Goal: Information Seeking & Learning: Learn about a topic

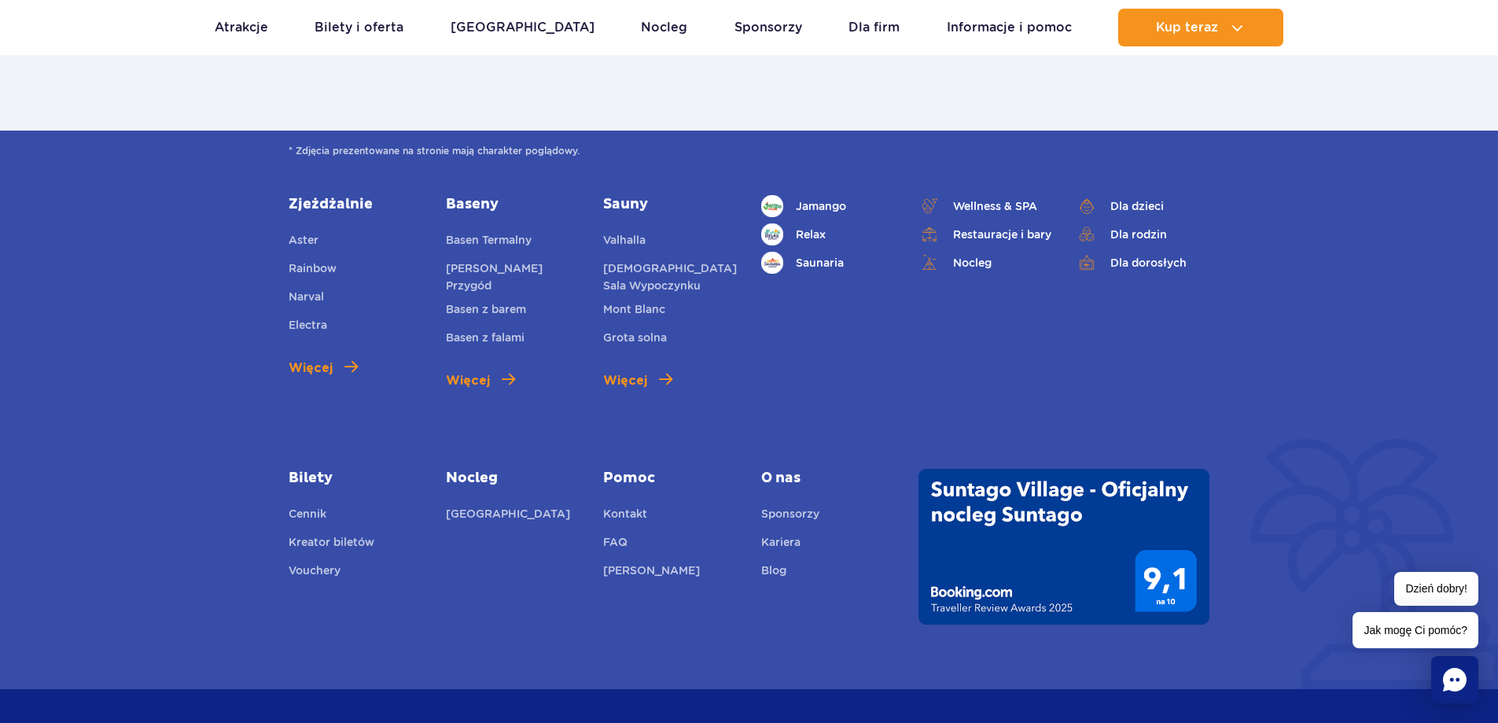
scroll to position [2202, 0]
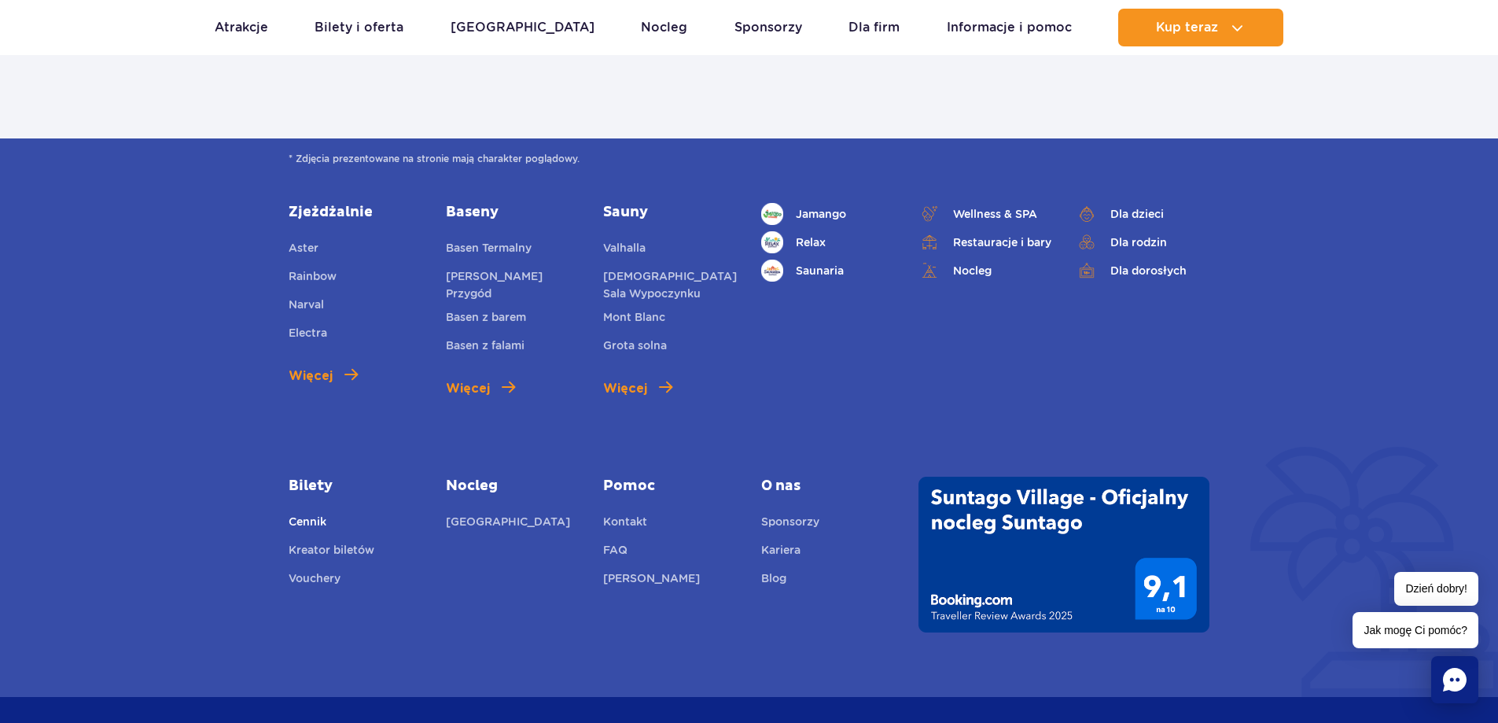
click at [307, 519] on link "Cennik" at bounding box center [308, 524] width 38 height 22
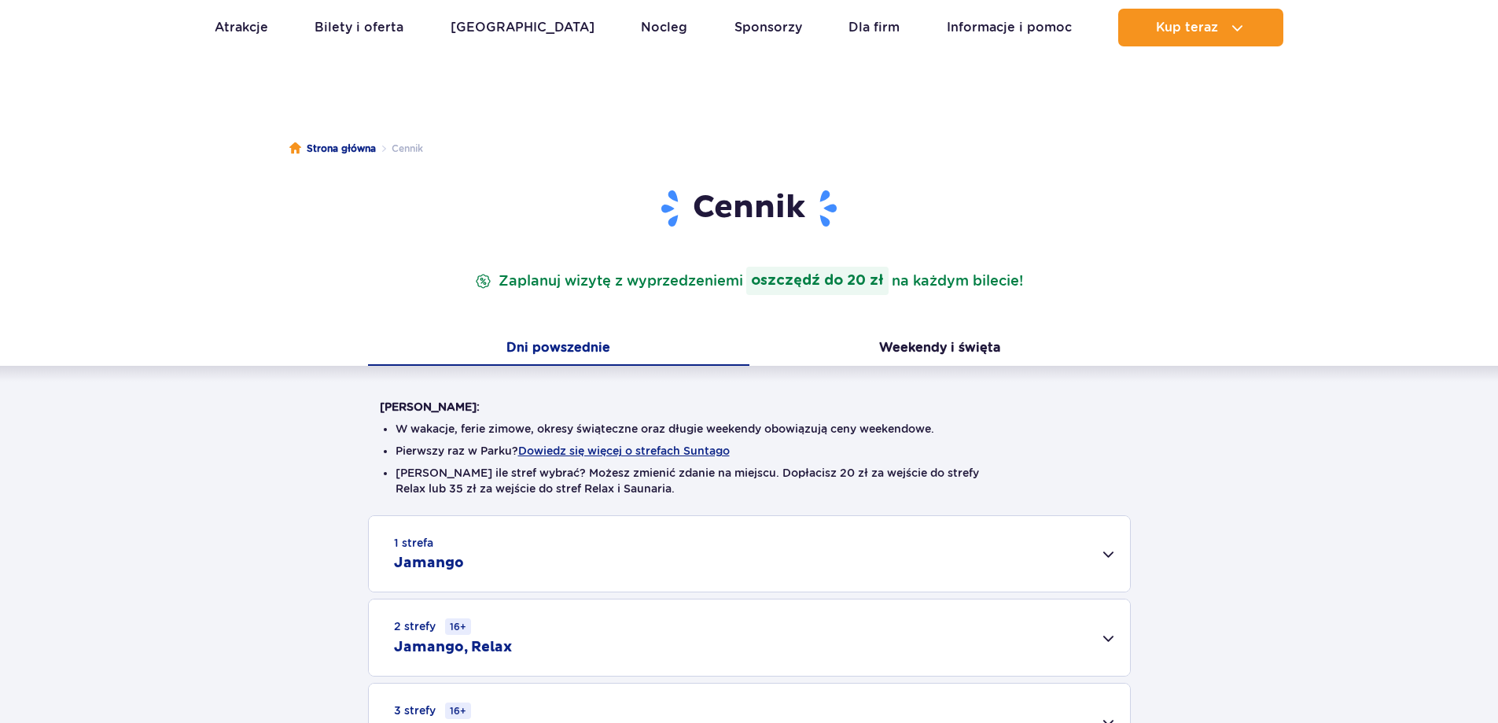
scroll to position [236, 0]
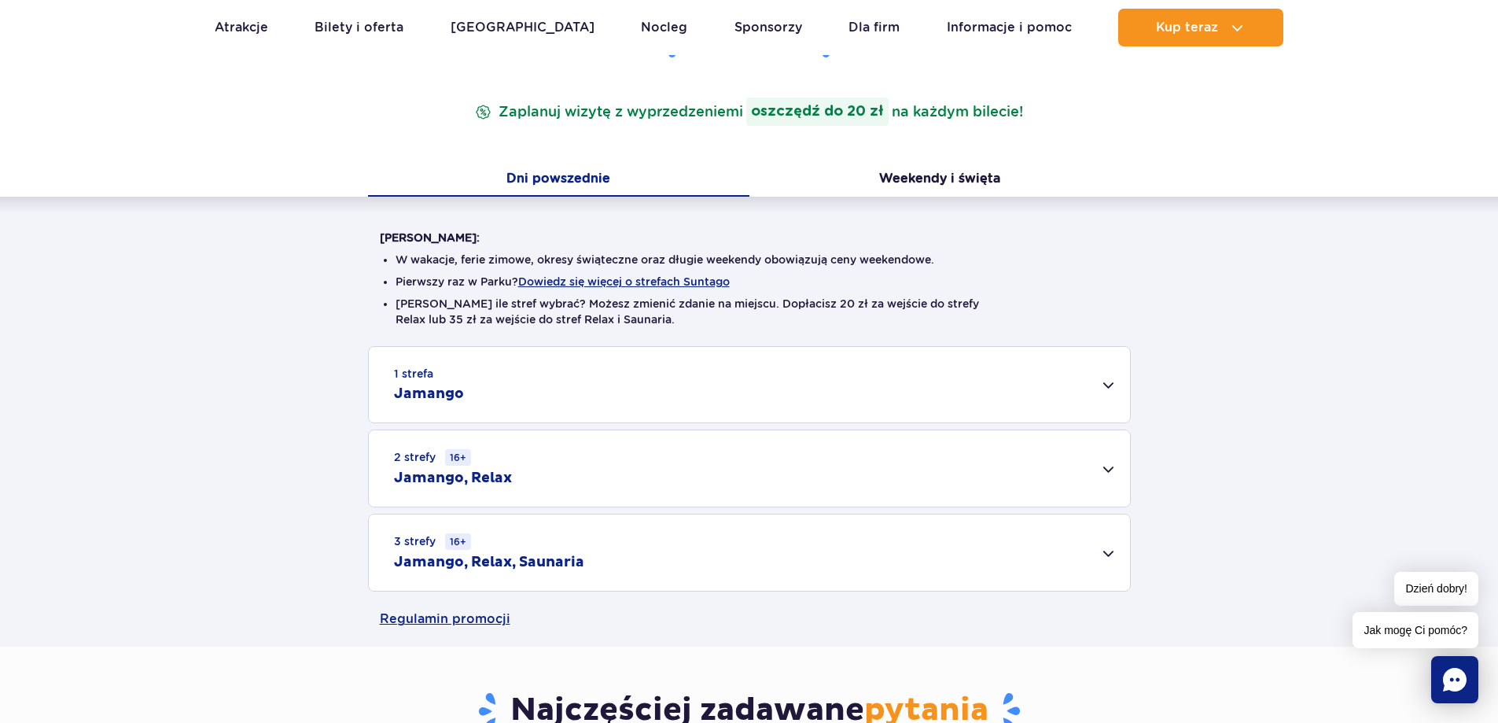
click at [561, 476] on div "2 strefy 16+ Jamango, Relax" at bounding box center [749, 468] width 761 height 76
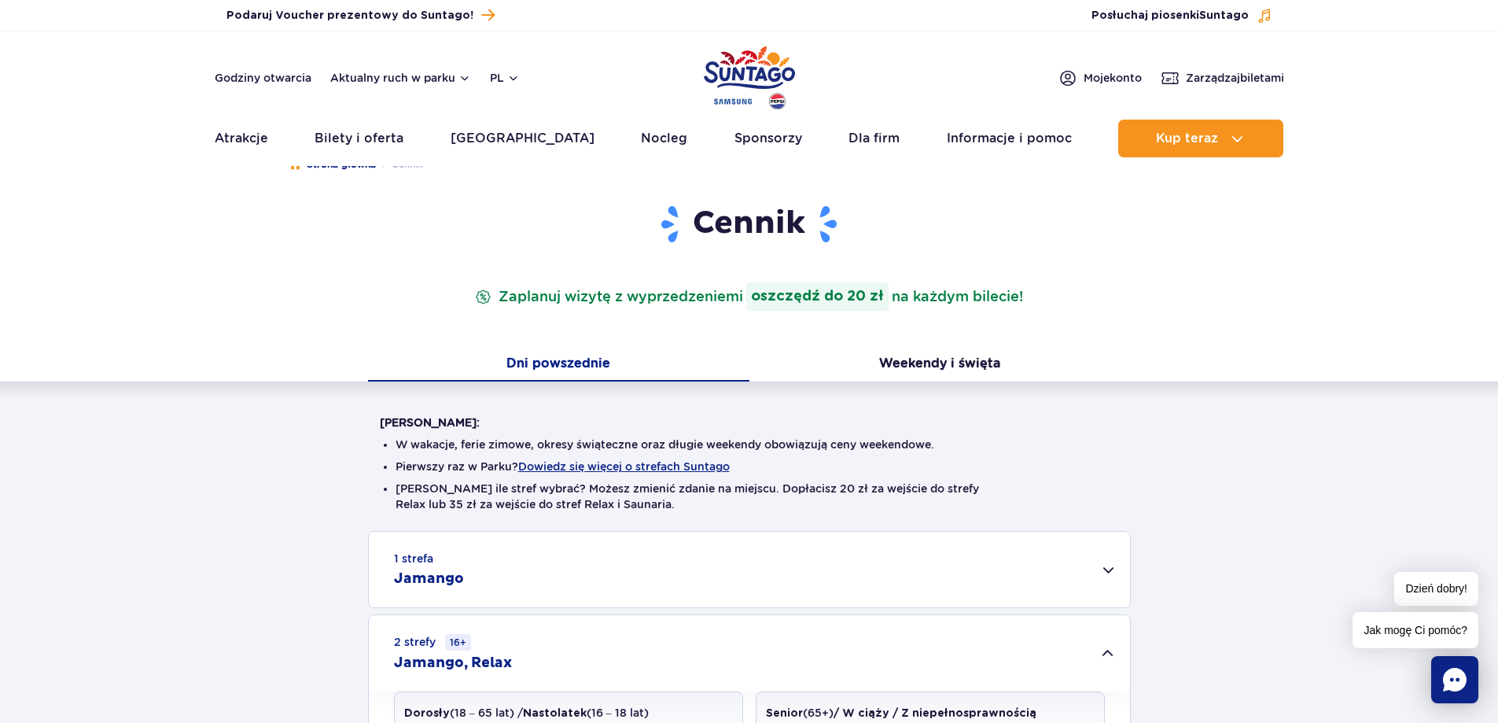
scroll to position [0, 0]
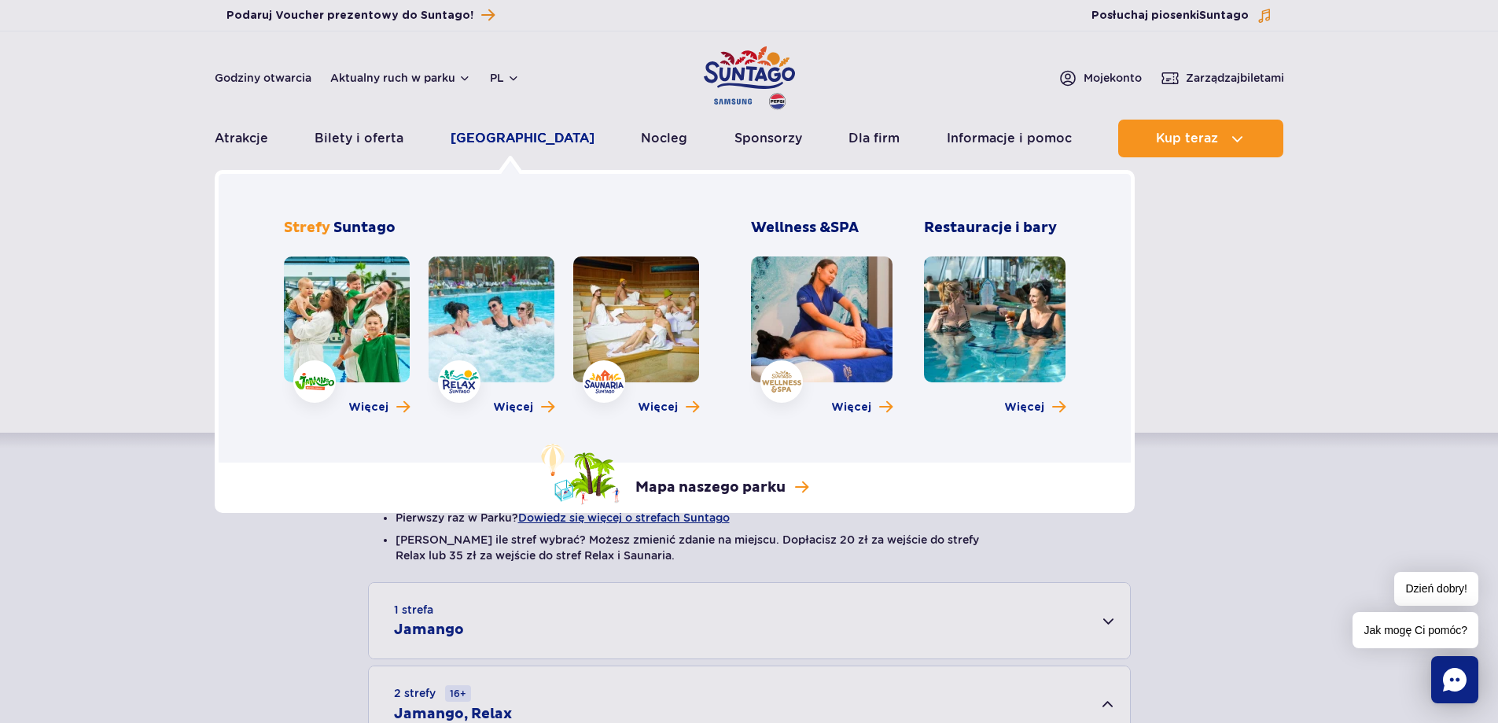
click at [522, 135] on link "[GEOGRAPHIC_DATA]" at bounding box center [523, 139] width 144 height 38
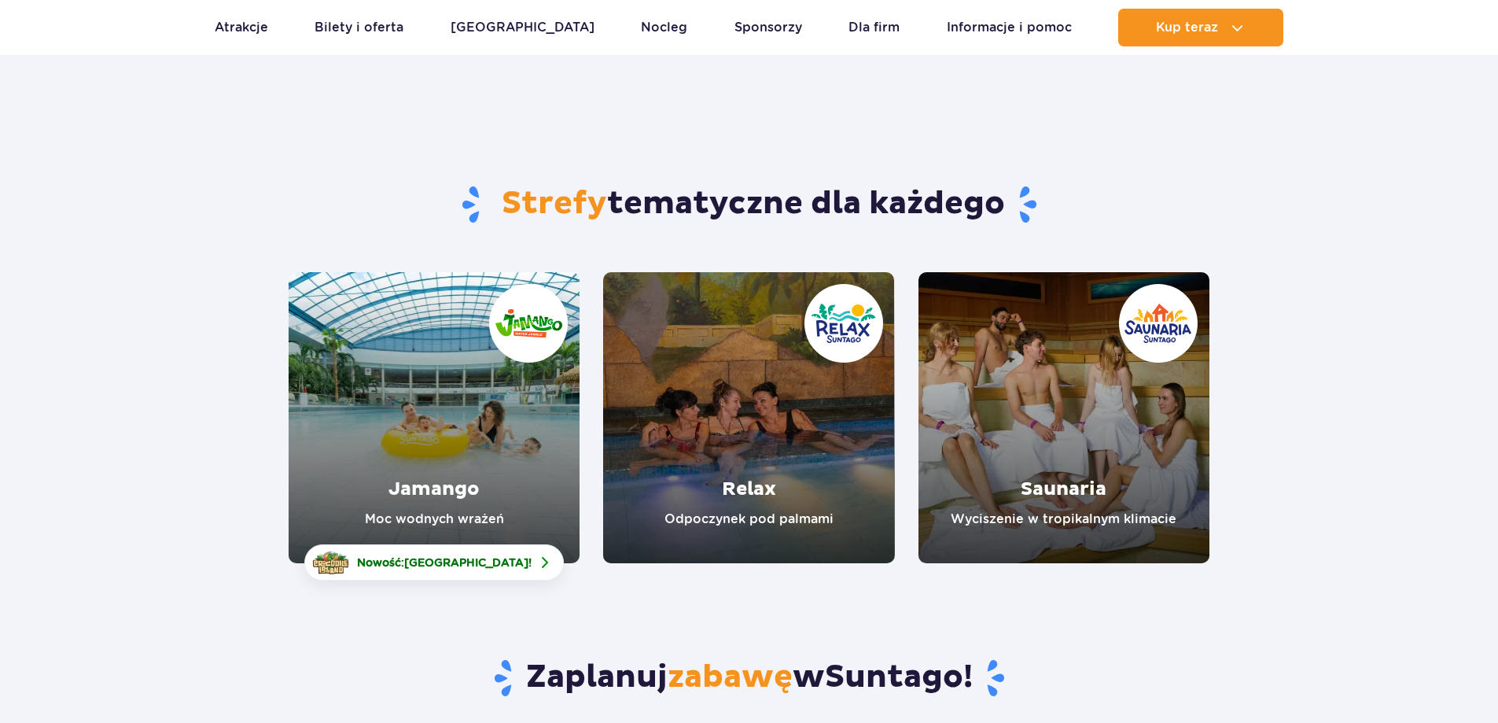
scroll to position [79, 0]
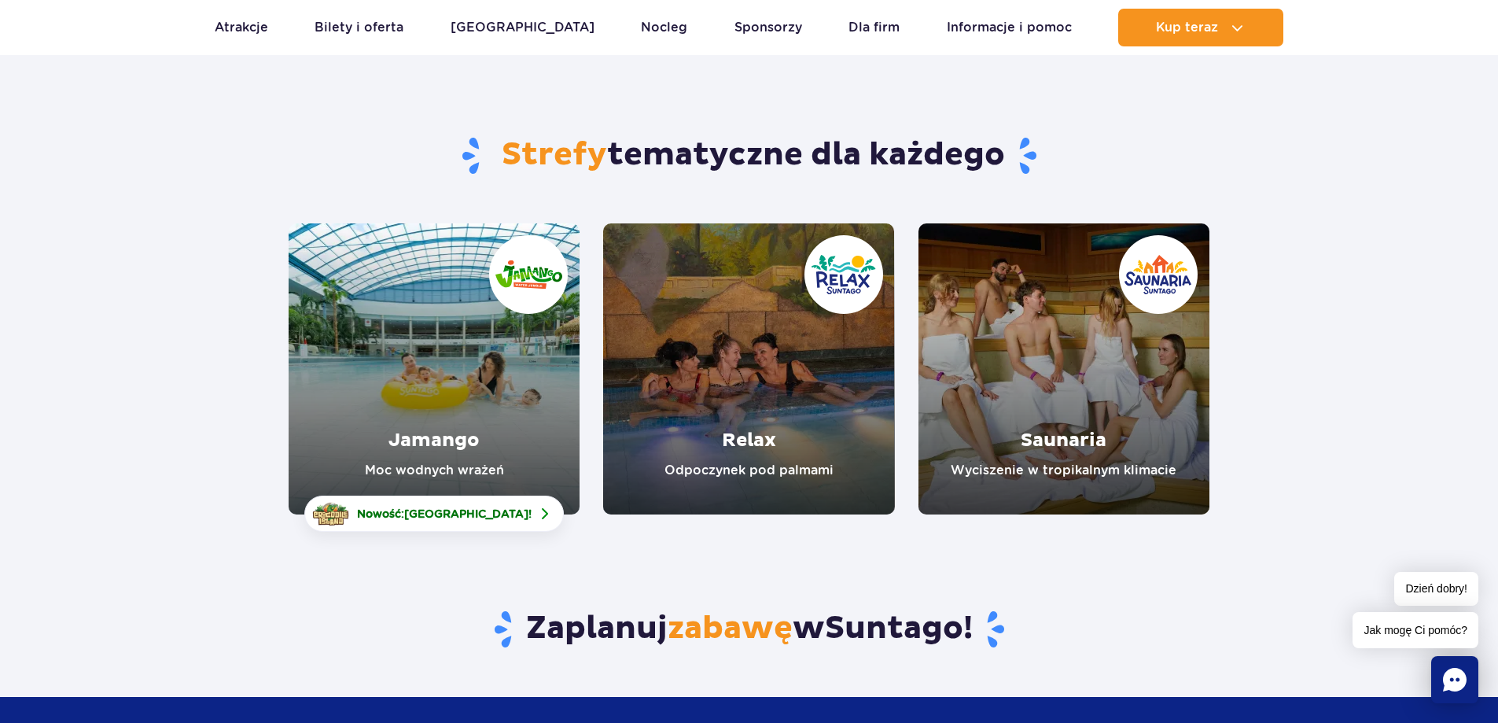
click at [750, 359] on link "Relax" at bounding box center [748, 368] width 291 height 291
click at [397, 348] on link "Jamango" at bounding box center [434, 368] width 291 height 291
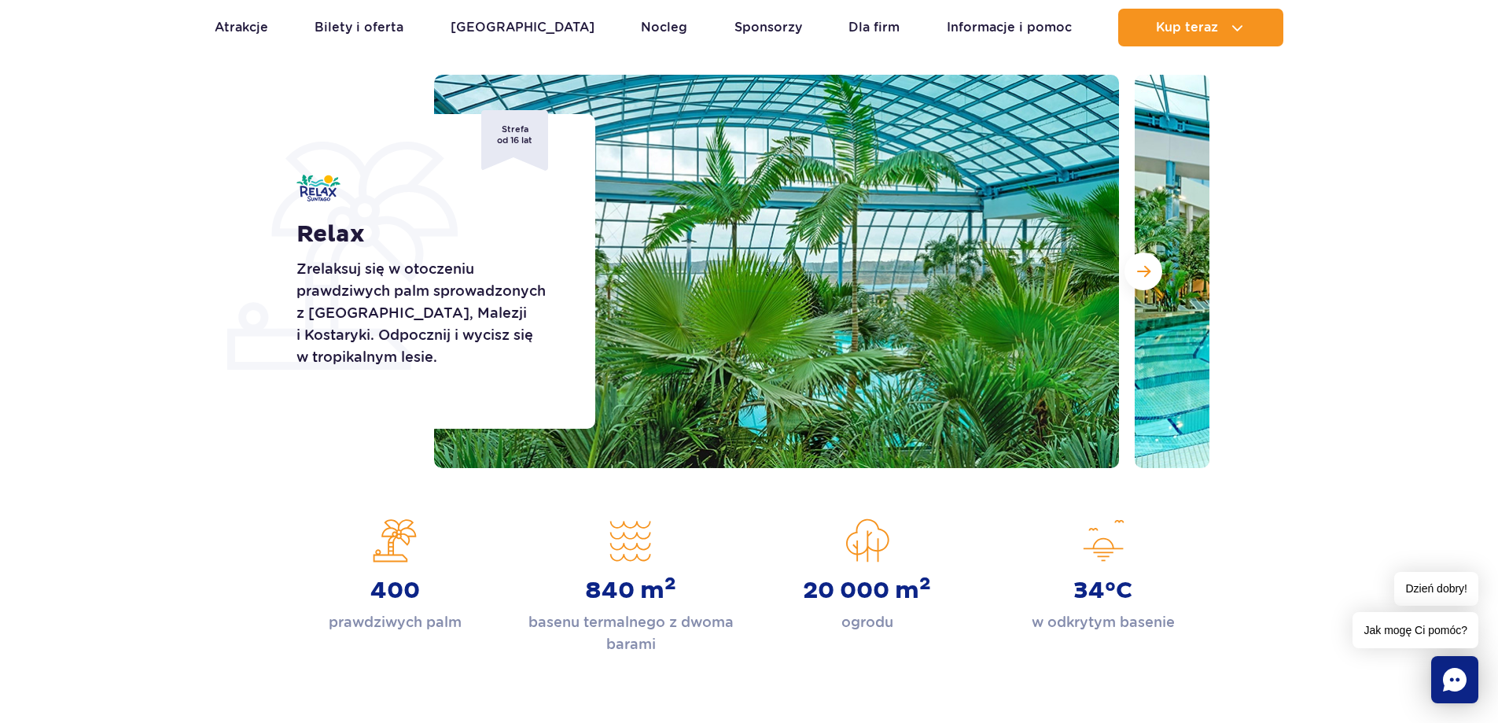
scroll to position [157, 0]
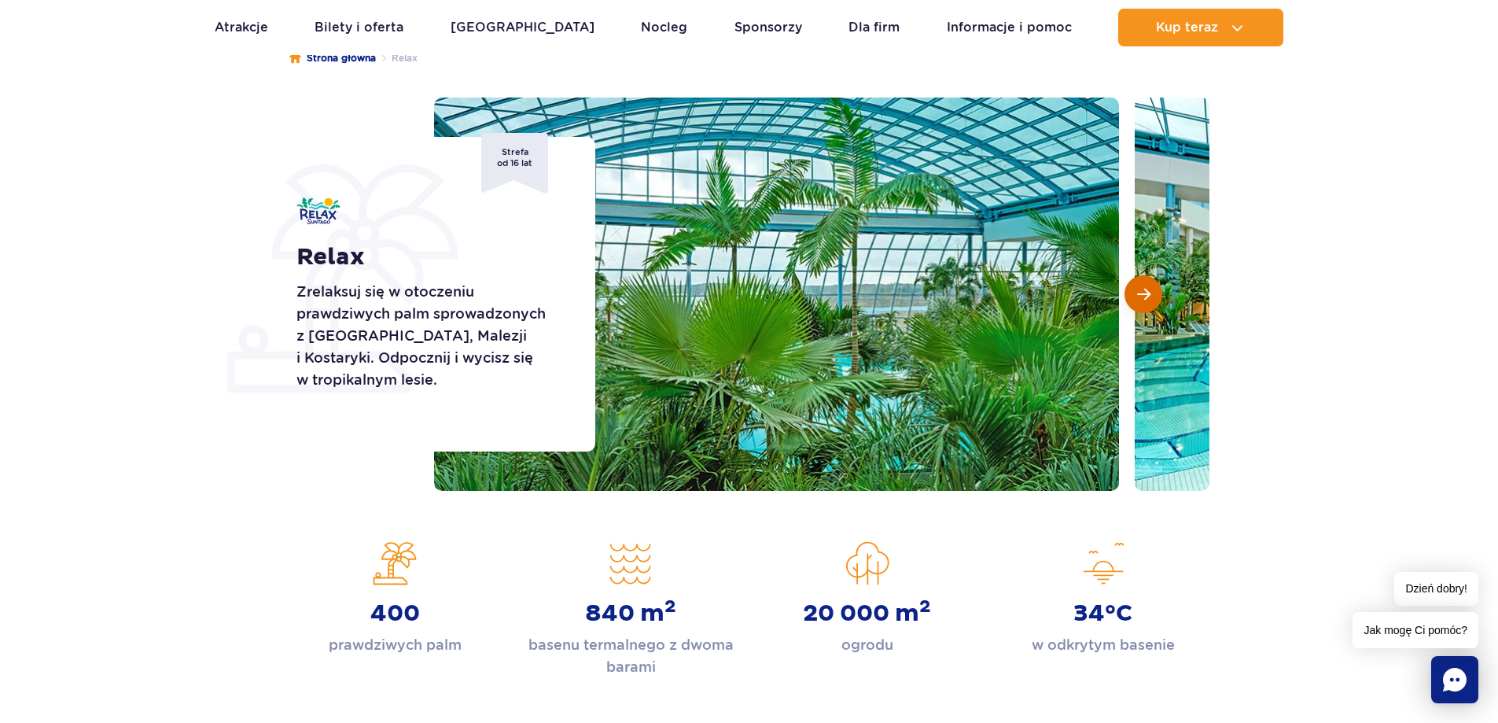
click at [1149, 296] on span "Następny slajd" at bounding box center [1143, 294] width 13 height 14
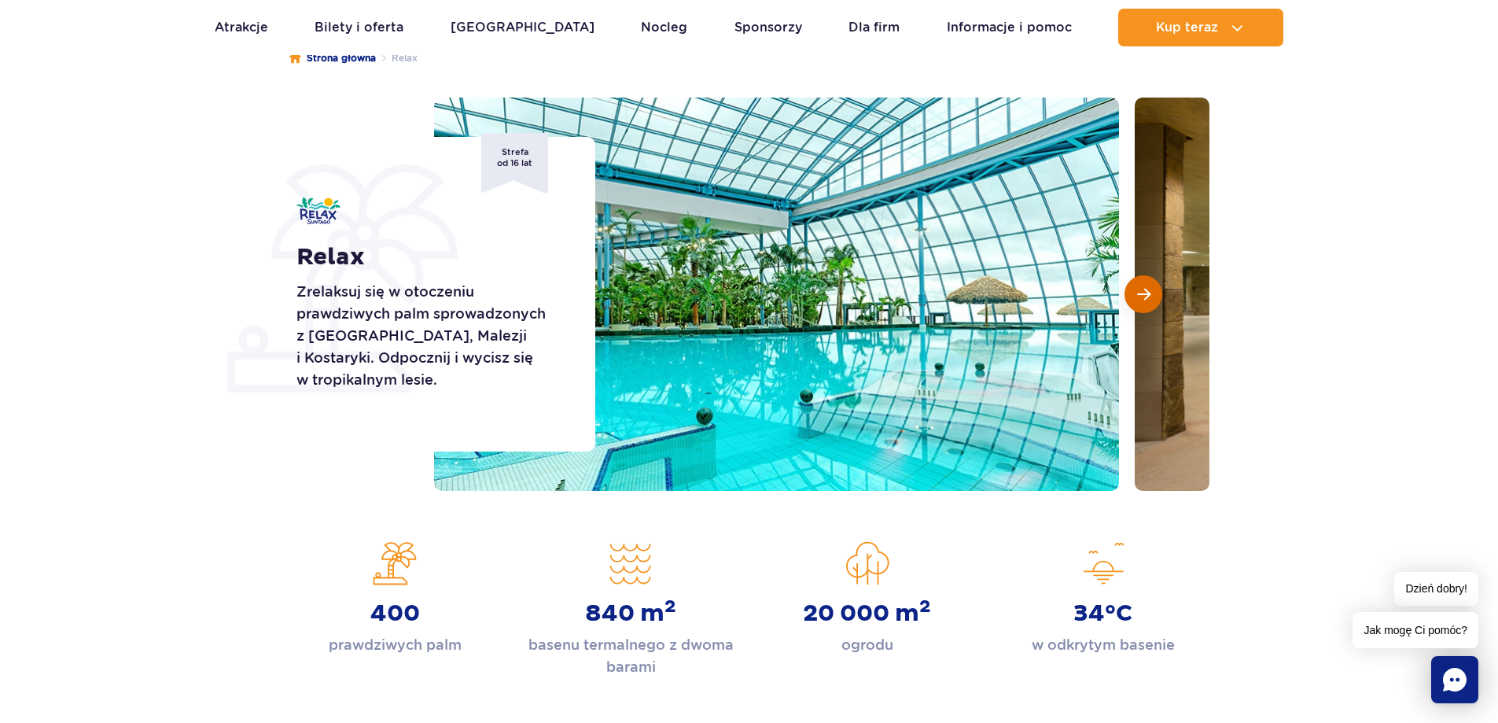
click at [1149, 296] on span "Następny slajd" at bounding box center [1143, 294] width 13 height 14
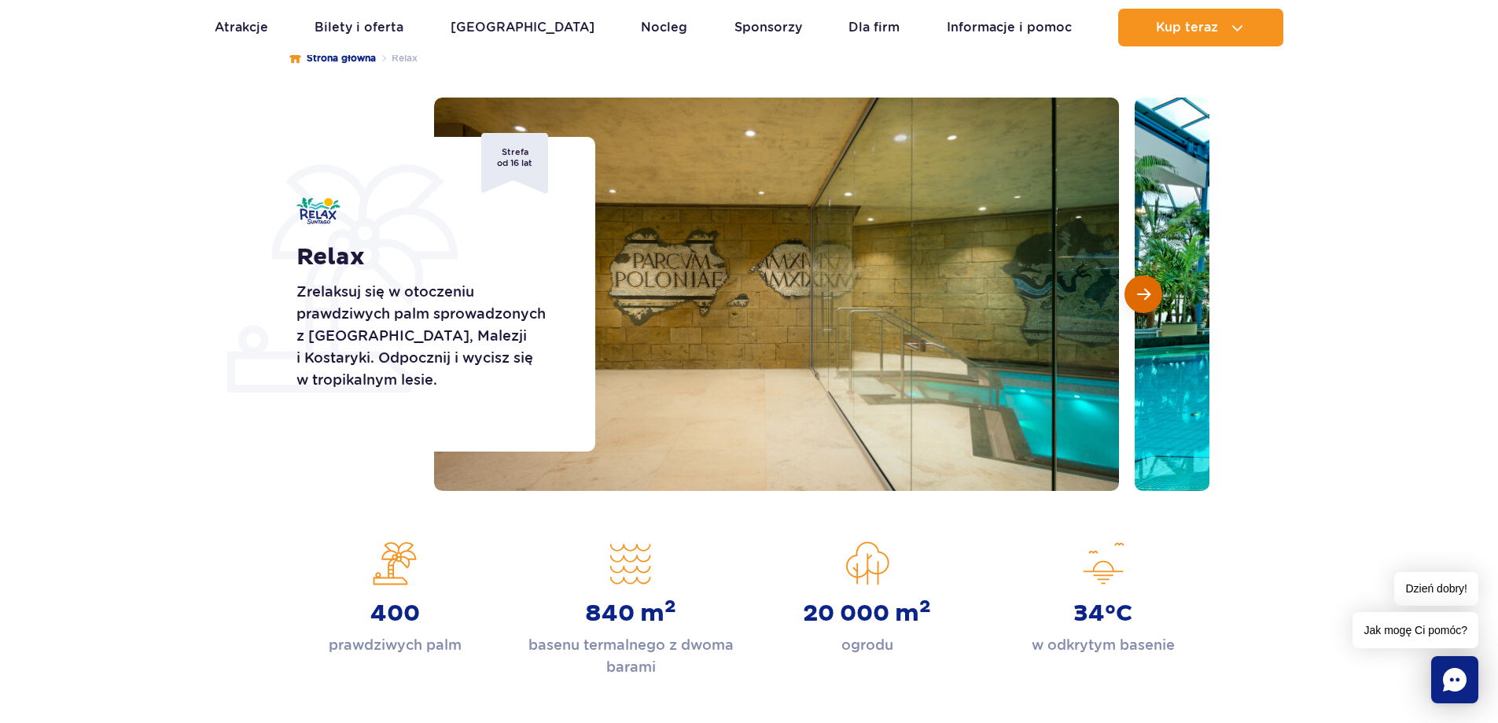
click at [1149, 296] on span "Następny slajd" at bounding box center [1143, 294] width 13 height 14
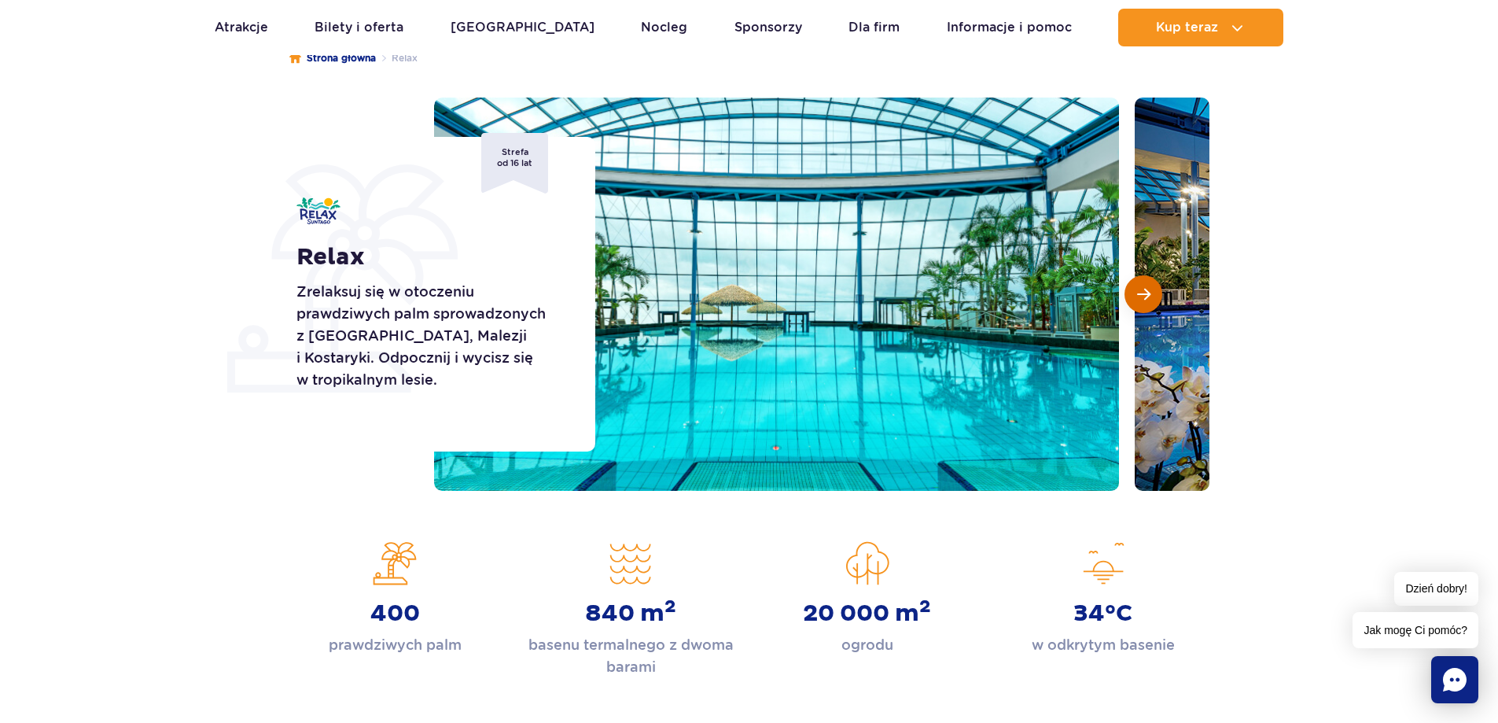
click at [1149, 296] on span "Następny slajd" at bounding box center [1143, 294] width 13 height 14
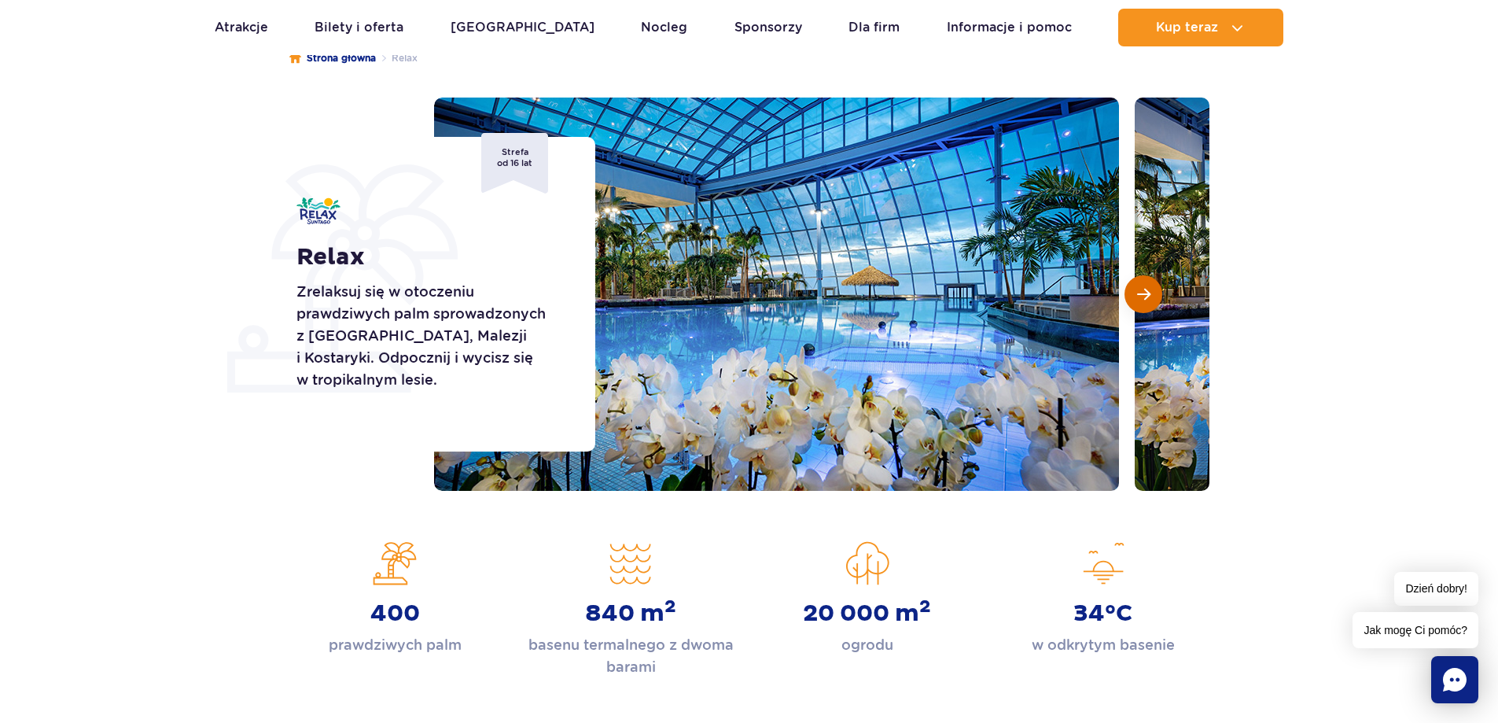
click at [1149, 296] on span "Następny slajd" at bounding box center [1143, 294] width 13 height 14
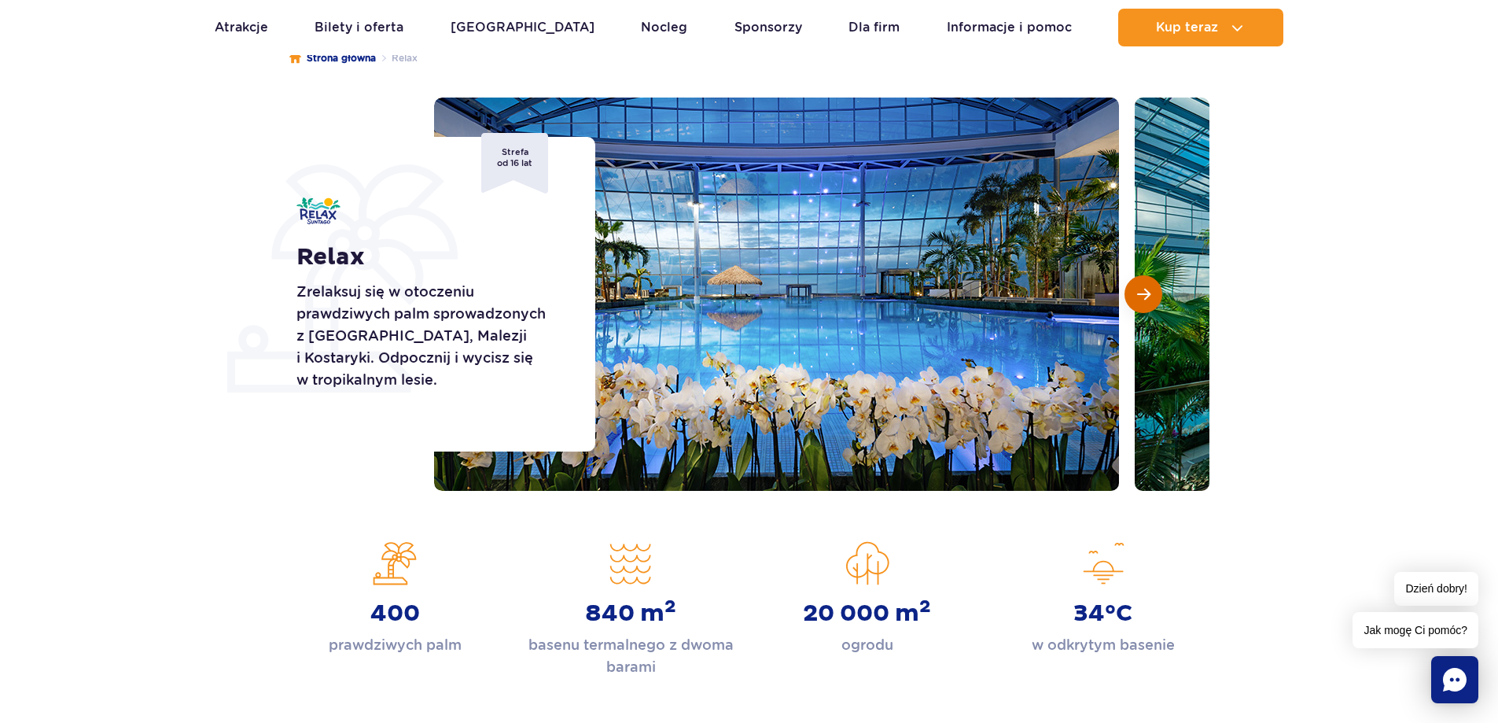
click at [1149, 296] on span "Następny slajd" at bounding box center [1143, 294] width 13 height 14
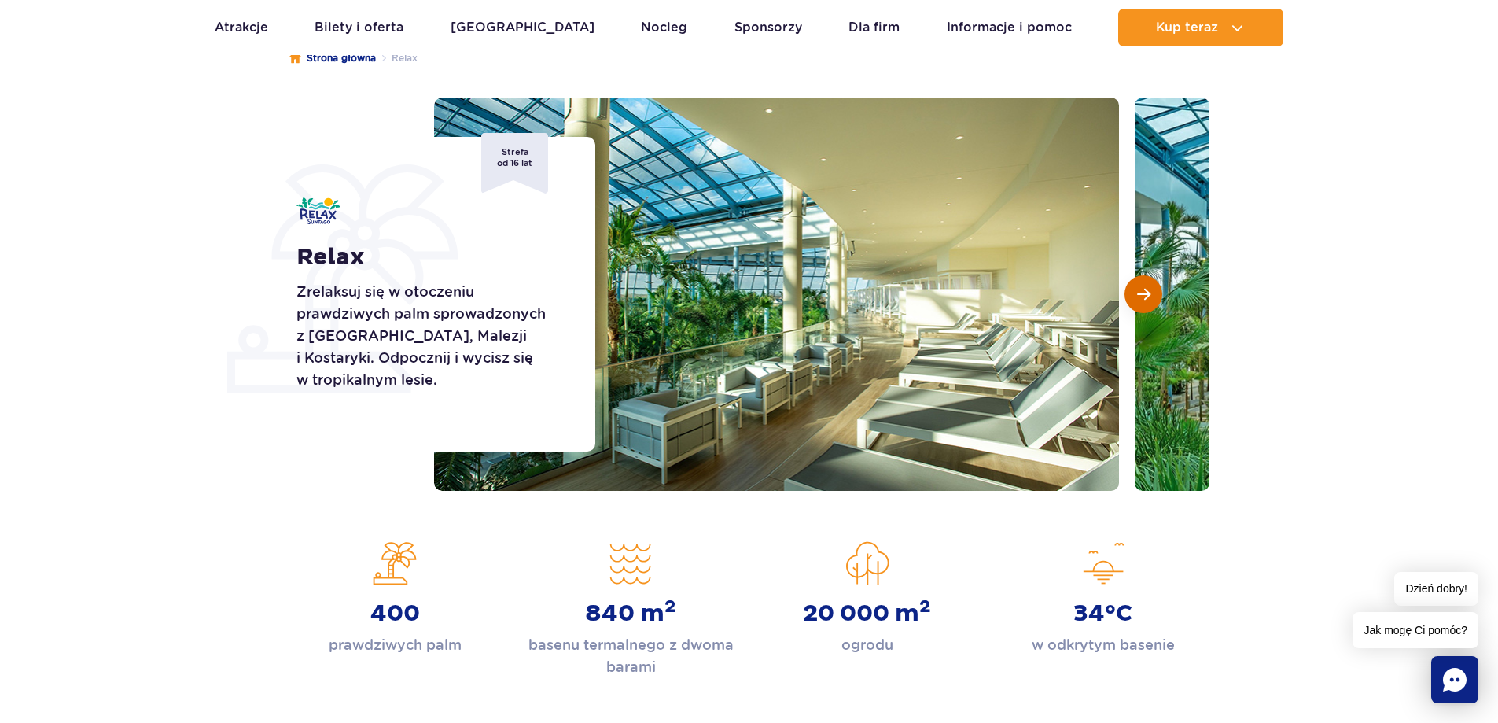
click at [1149, 296] on span "Następny slajd" at bounding box center [1143, 294] width 13 height 14
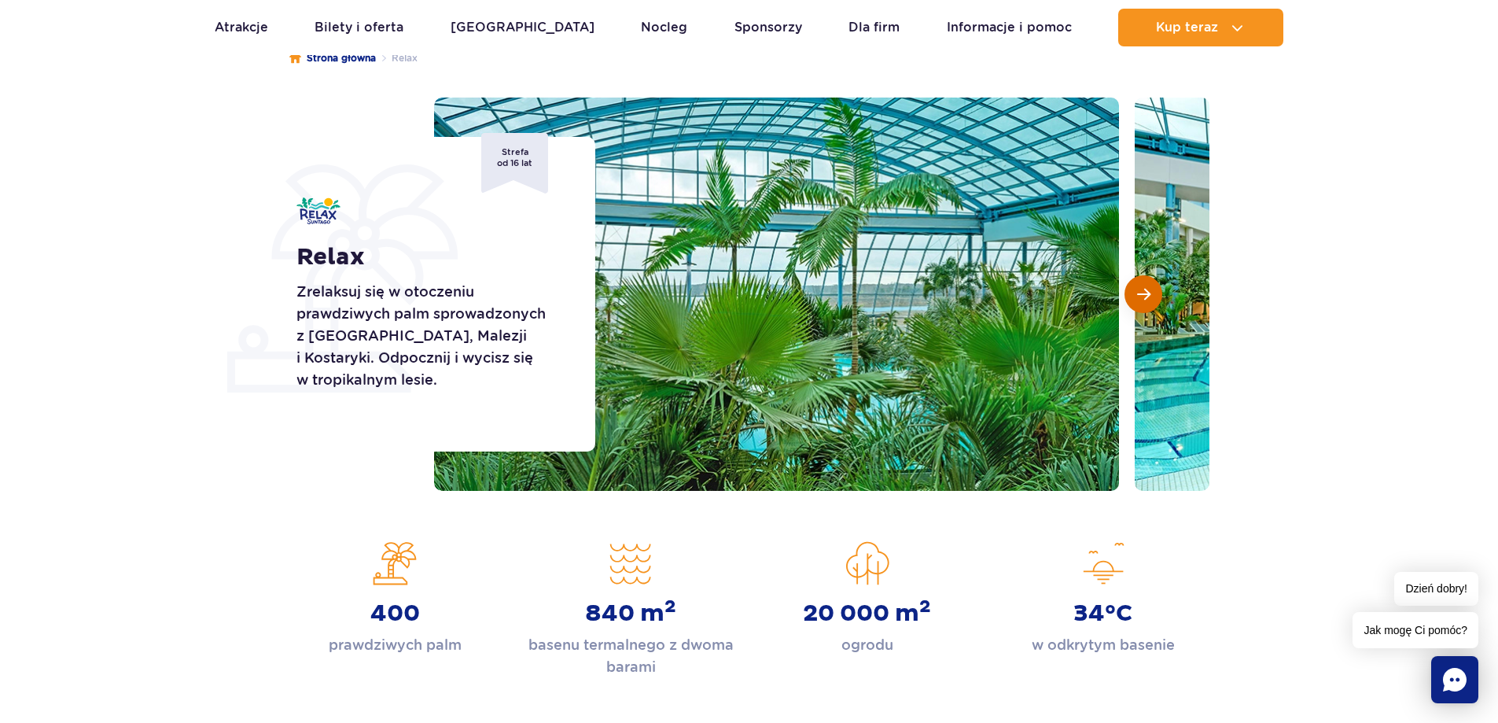
click at [1149, 296] on span "Następny slajd" at bounding box center [1143, 294] width 13 height 14
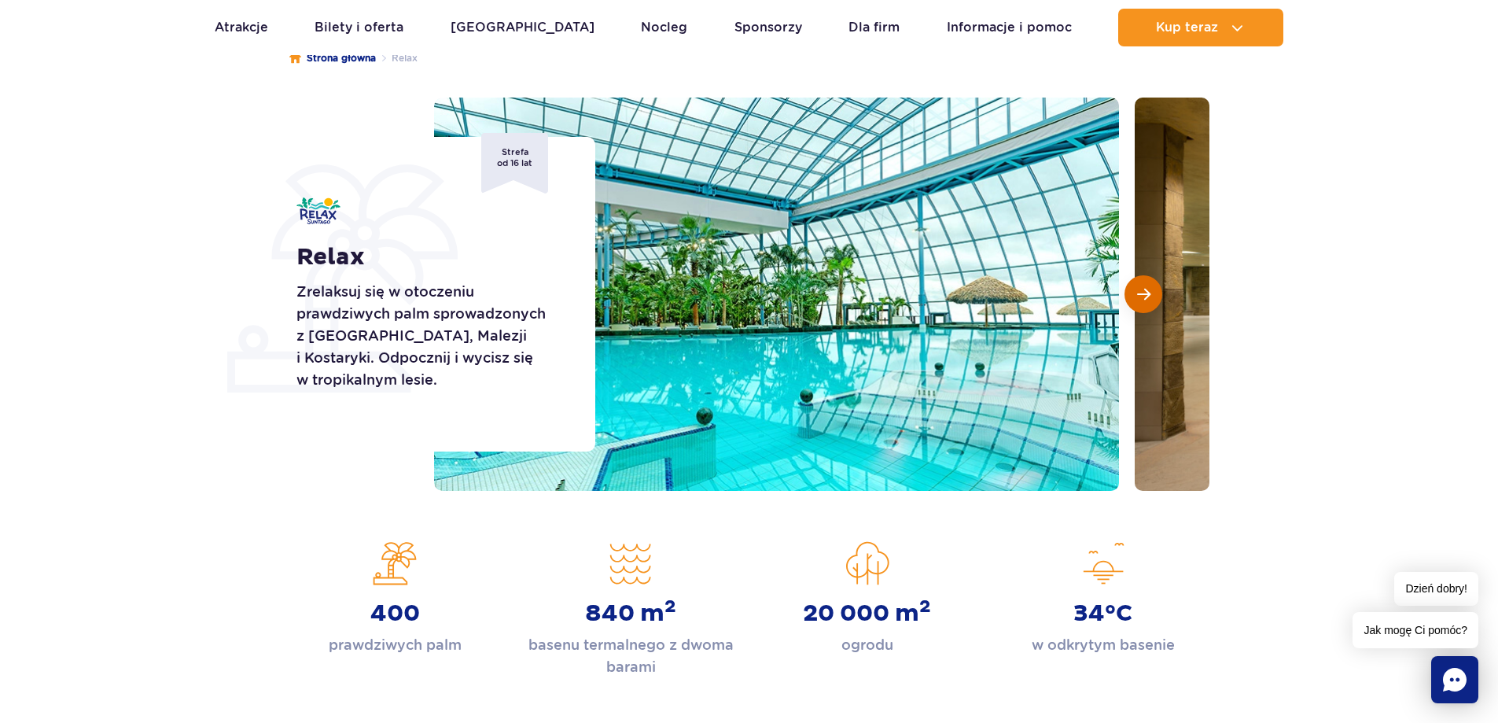
click at [1149, 296] on span "Następny slajd" at bounding box center [1143, 294] width 13 height 14
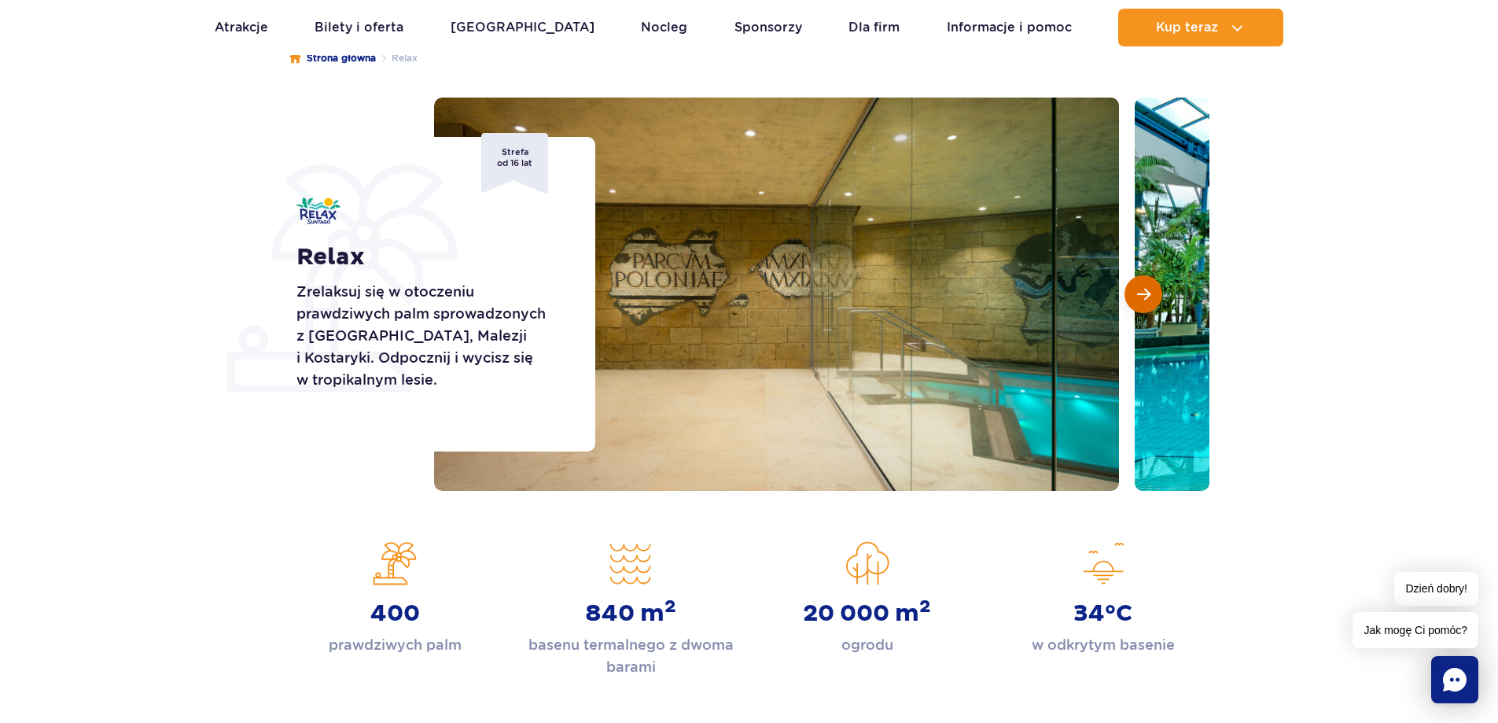
click at [1140, 289] on span "Następny slajd" at bounding box center [1143, 294] width 13 height 14
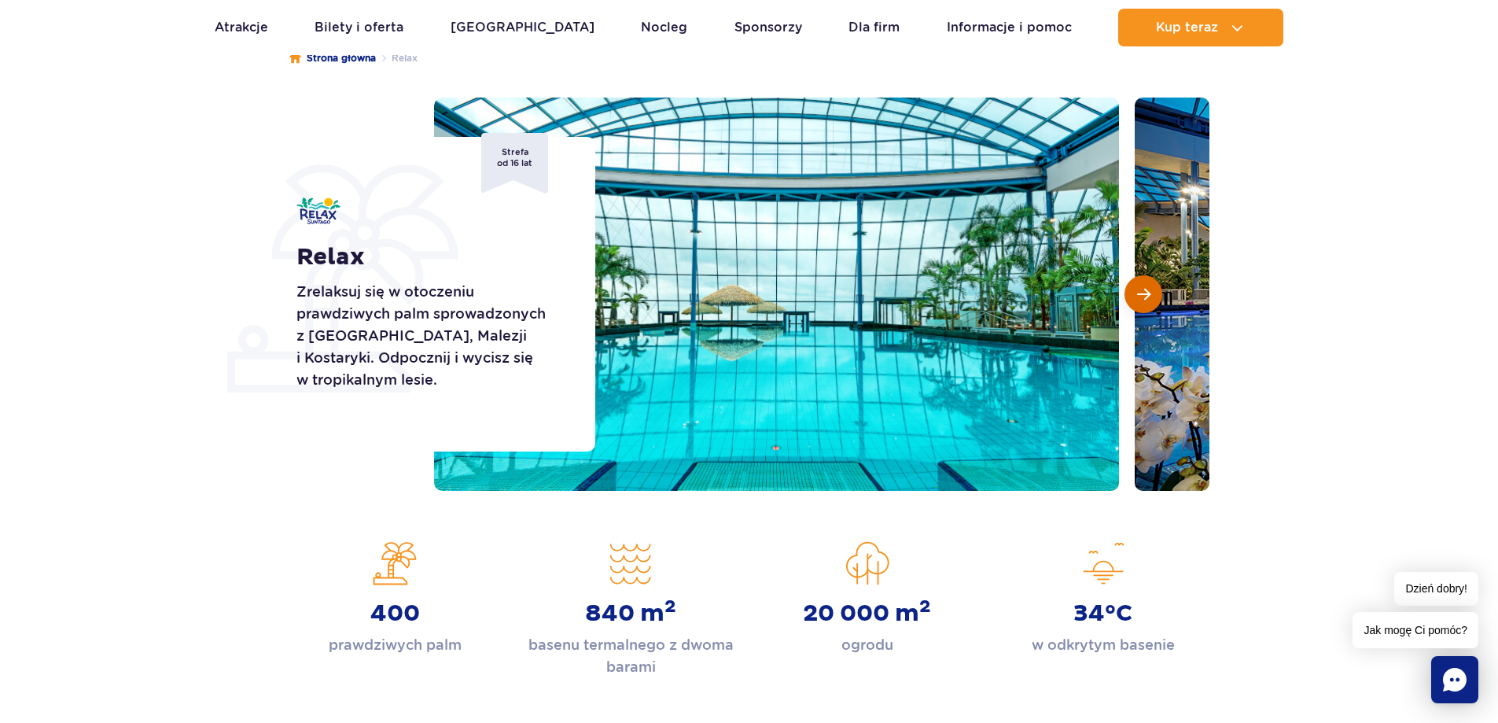
click at [1140, 289] on span "Następny slajd" at bounding box center [1143, 294] width 13 height 14
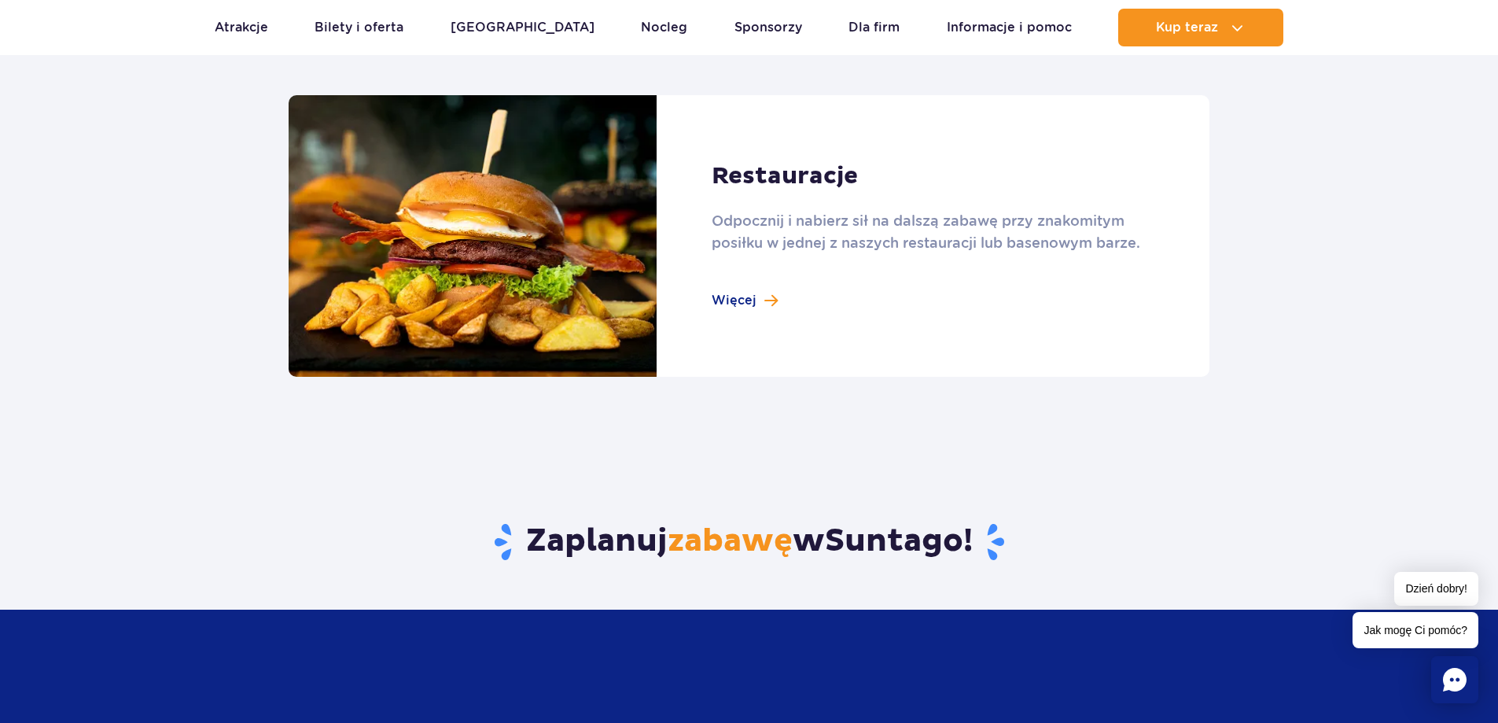
scroll to position [1730, 0]
